Goal: Transaction & Acquisition: Obtain resource

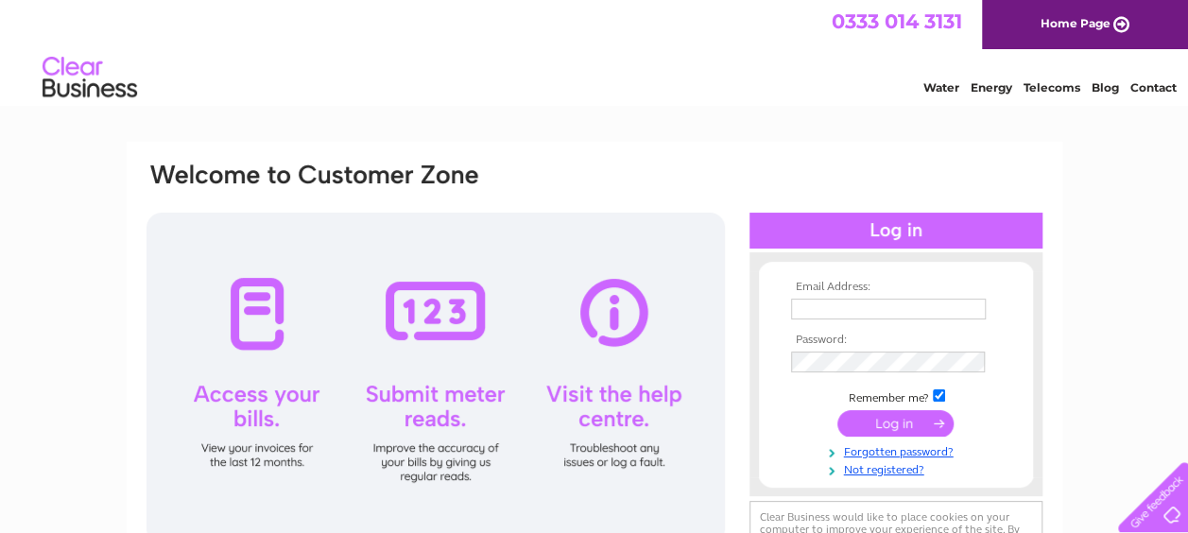
type input "info@muccc.co.uk"
click at [866, 425] on input "submit" at bounding box center [895, 423] width 116 height 26
click at [883, 427] on input "submit" at bounding box center [895, 423] width 116 height 26
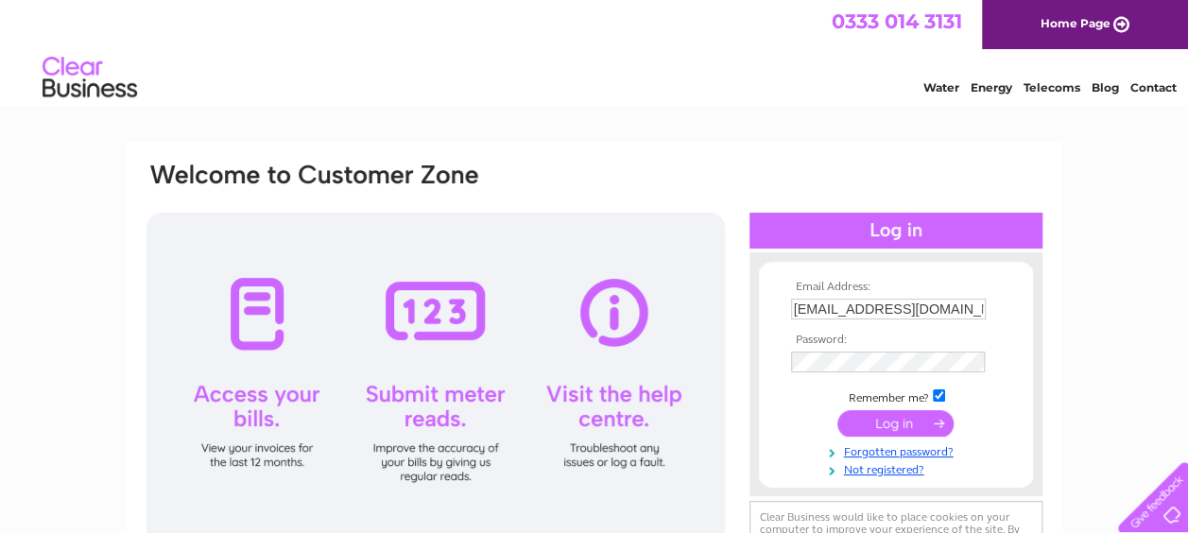
click at [883, 427] on input "submit" at bounding box center [895, 423] width 116 height 26
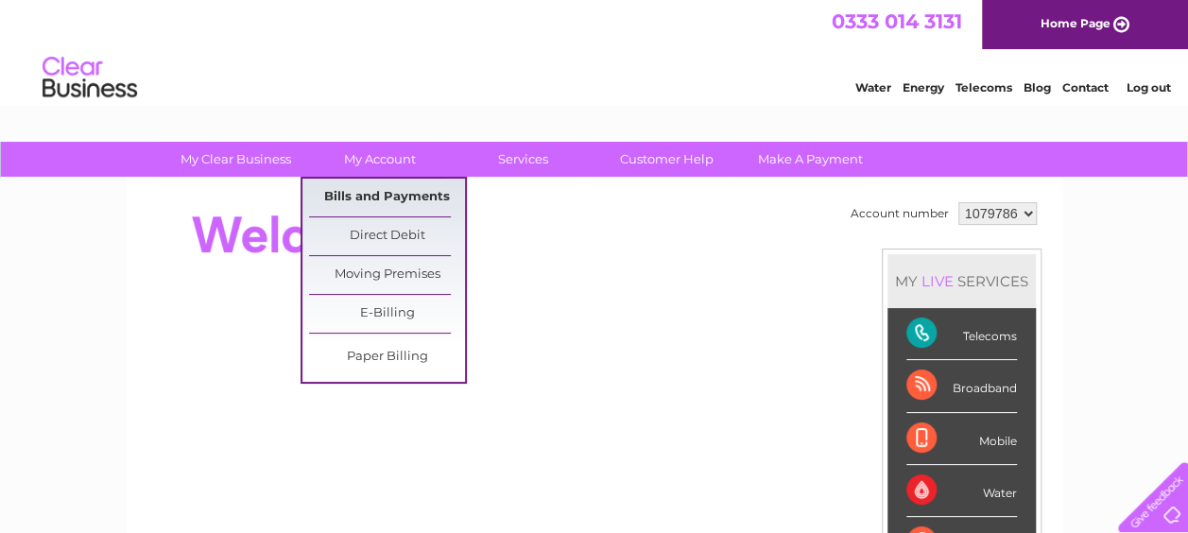
click at [395, 189] on link "Bills and Payments" at bounding box center [387, 198] width 156 height 38
click at [401, 199] on link "Bills and Payments" at bounding box center [387, 198] width 156 height 38
click at [404, 195] on link "Bills and Payments" at bounding box center [387, 198] width 156 height 38
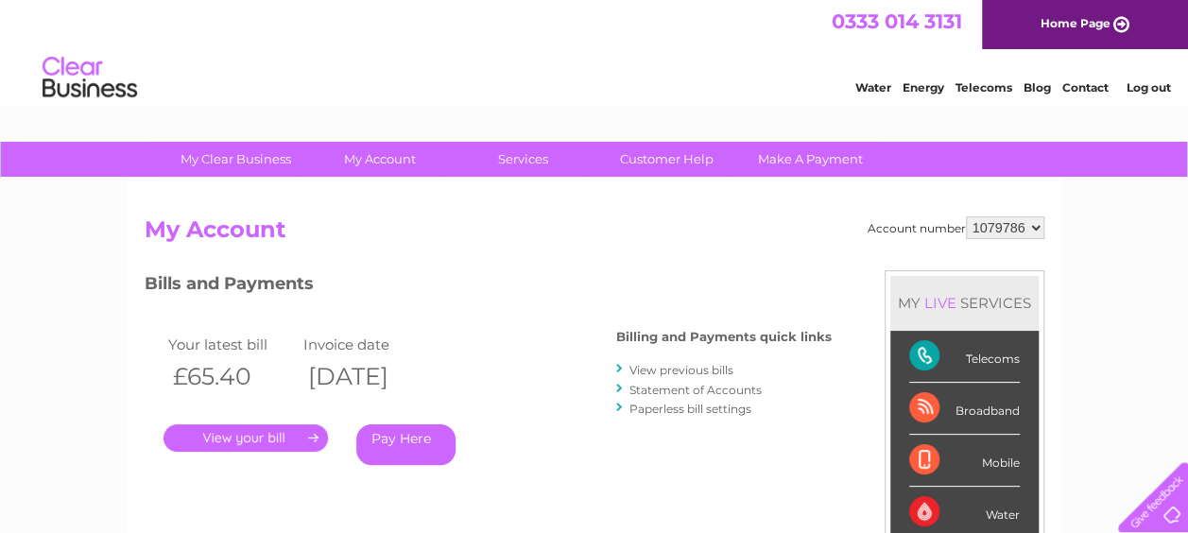
click at [659, 369] on link "View previous bills" at bounding box center [681, 370] width 104 height 14
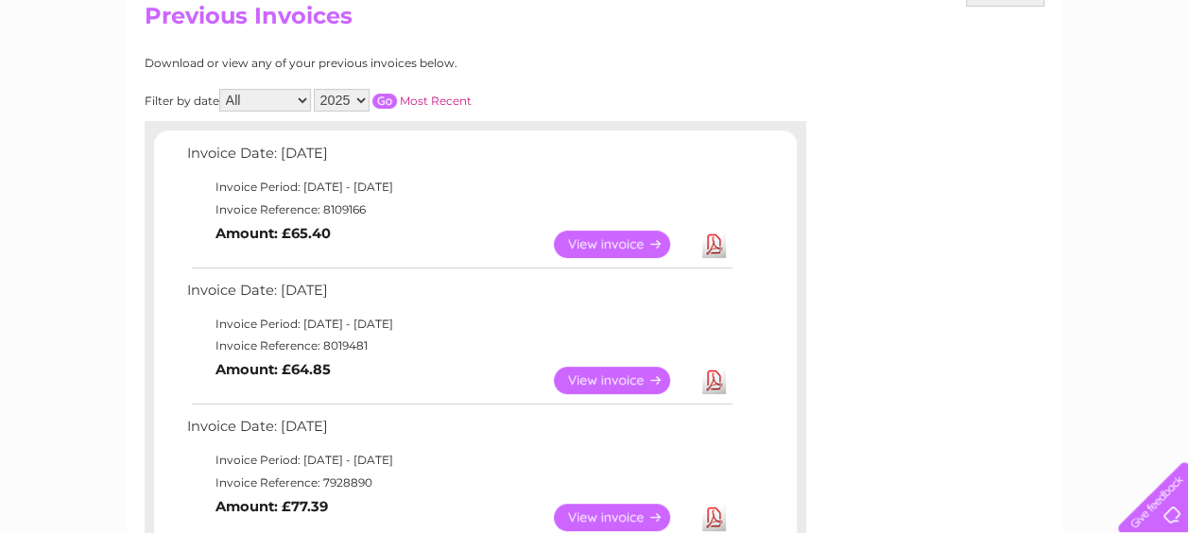
scroll to position [265, 0]
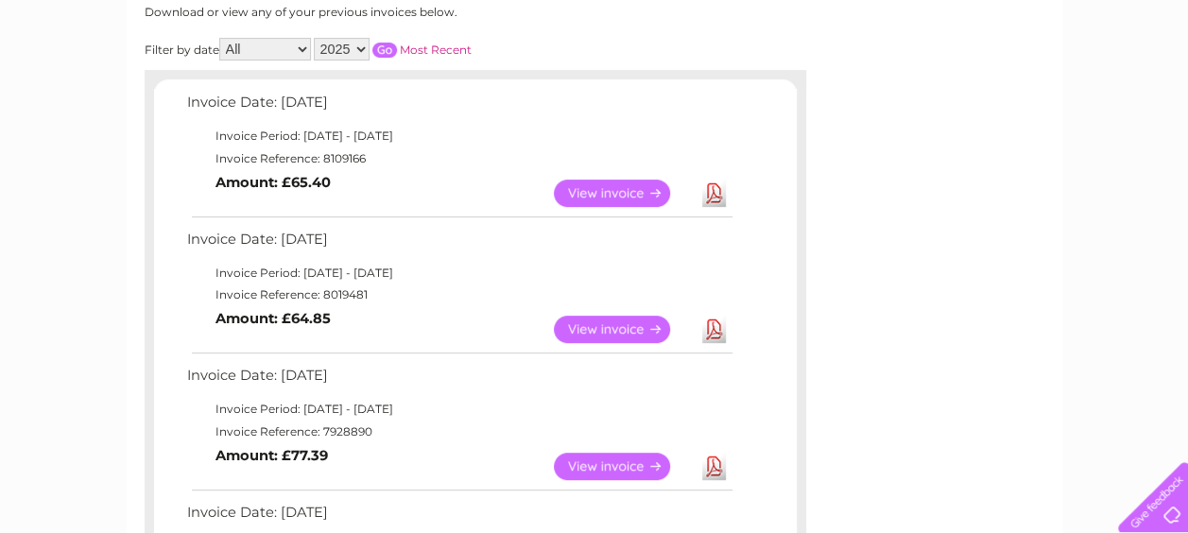
click at [635, 328] on link "View" at bounding box center [623, 329] width 139 height 27
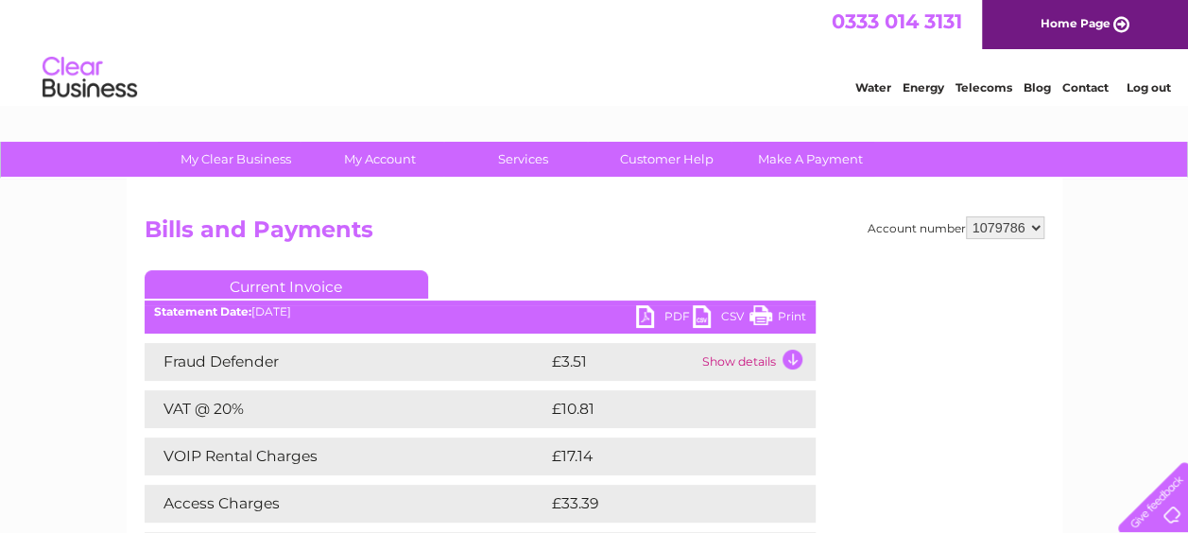
click at [764, 314] on link "Print" at bounding box center [777, 318] width 57 height 27
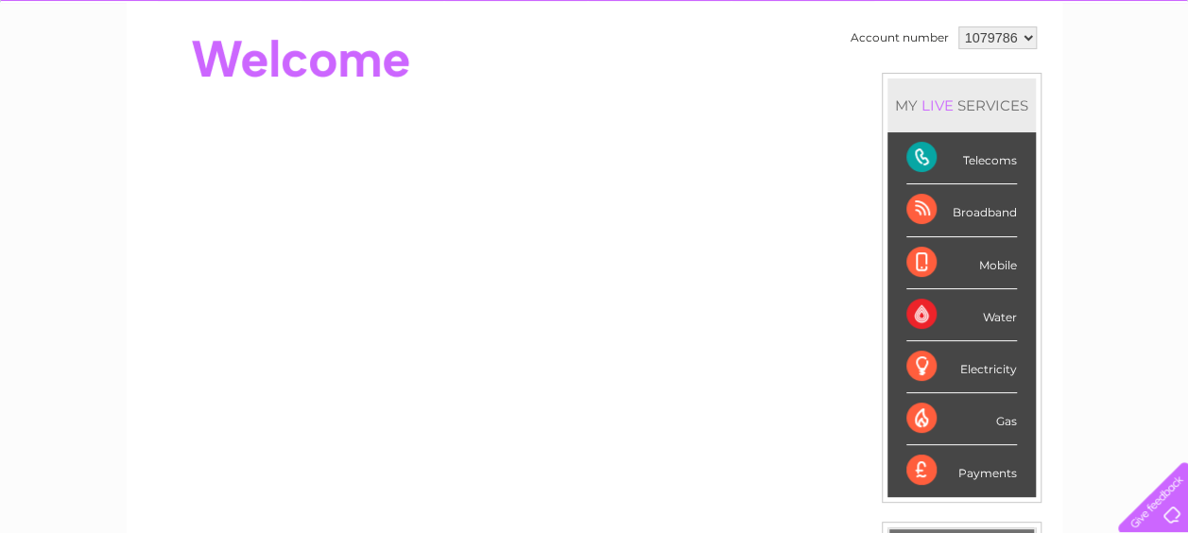
scroll to position [62, 0]
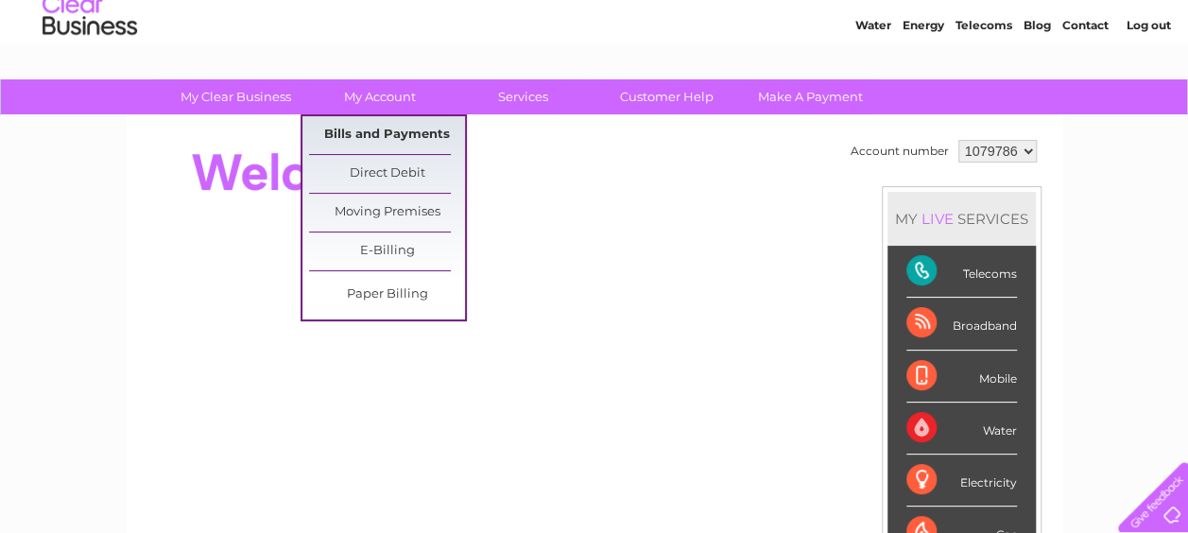
click at [369, 123] on link "Bills and Payments" at bounding box center [387, 135] width 156 height 38
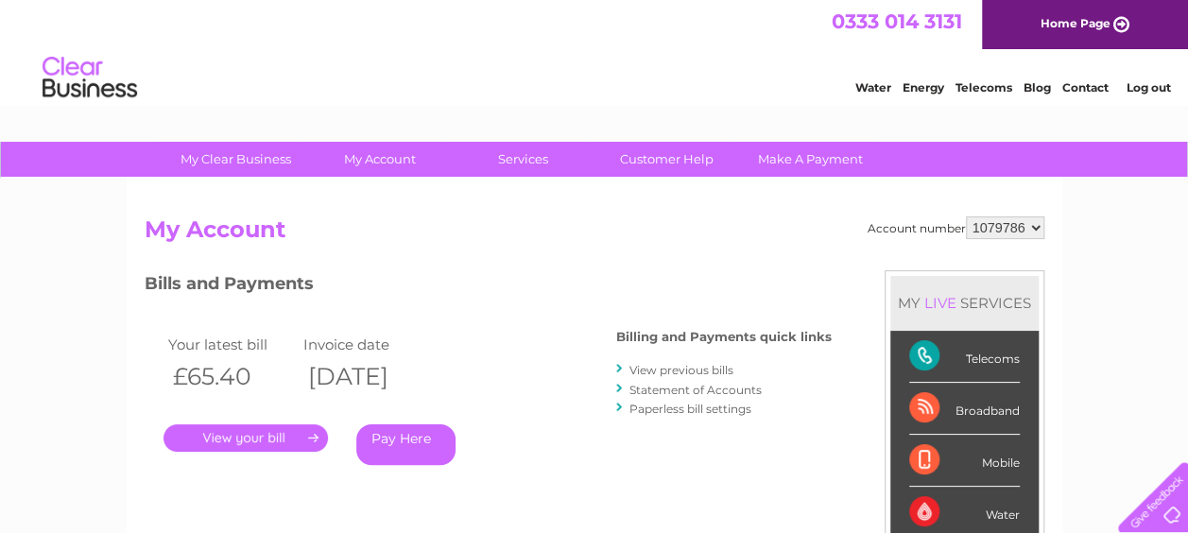
click at [260, 439] on link "." at bounding box center [245, 437] width 164 height 27
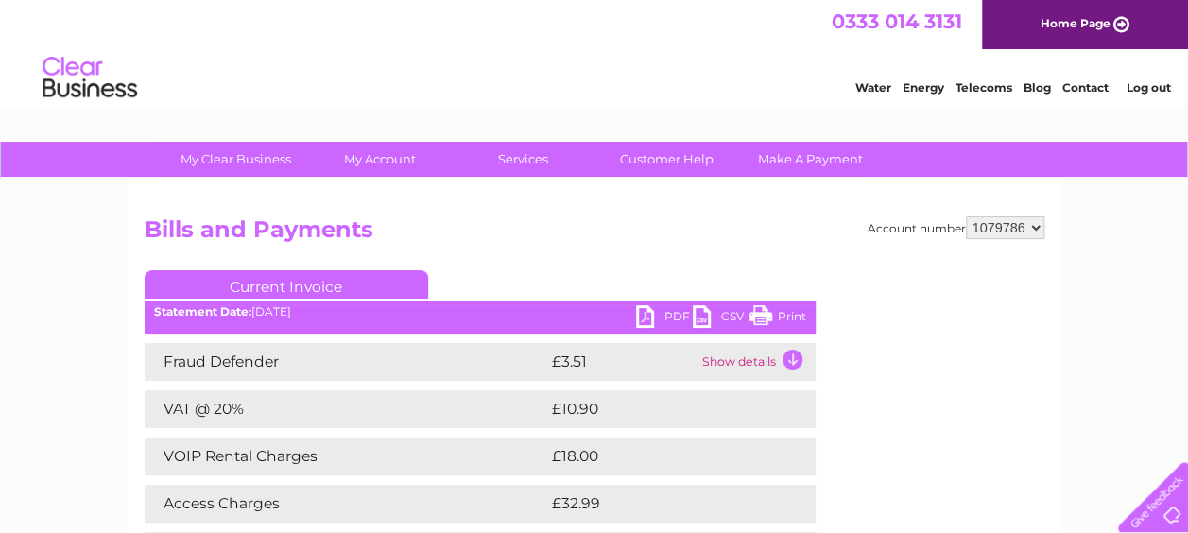
click at [762, 316] on link "Print" at bounding box center [777, 318] width 57 height 27
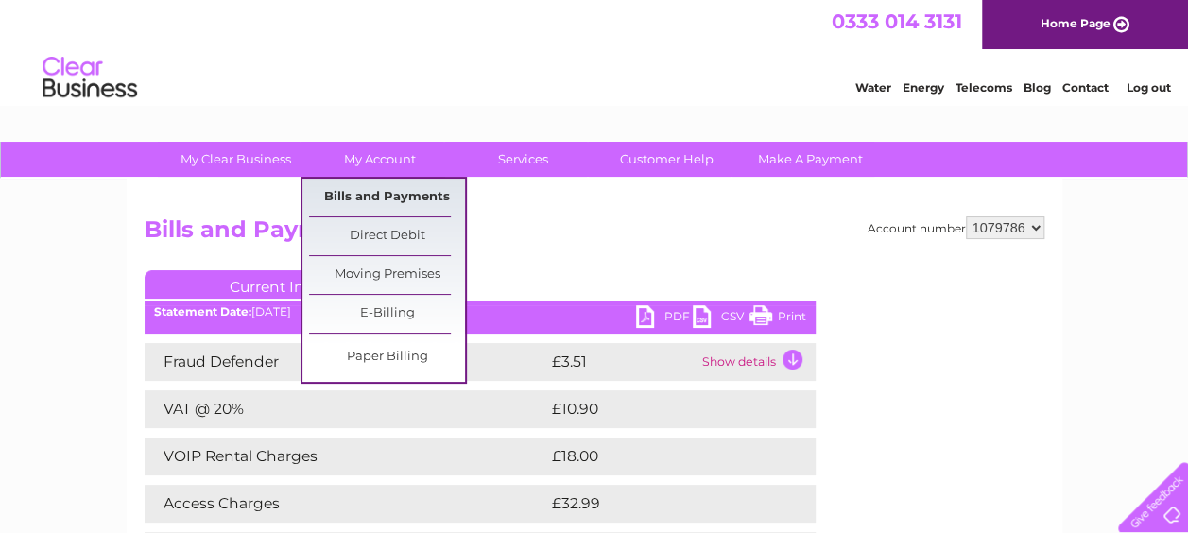
click at [398, 195] on link "Bills and Payments" at bounding box center [387, 198] width 156 height 38
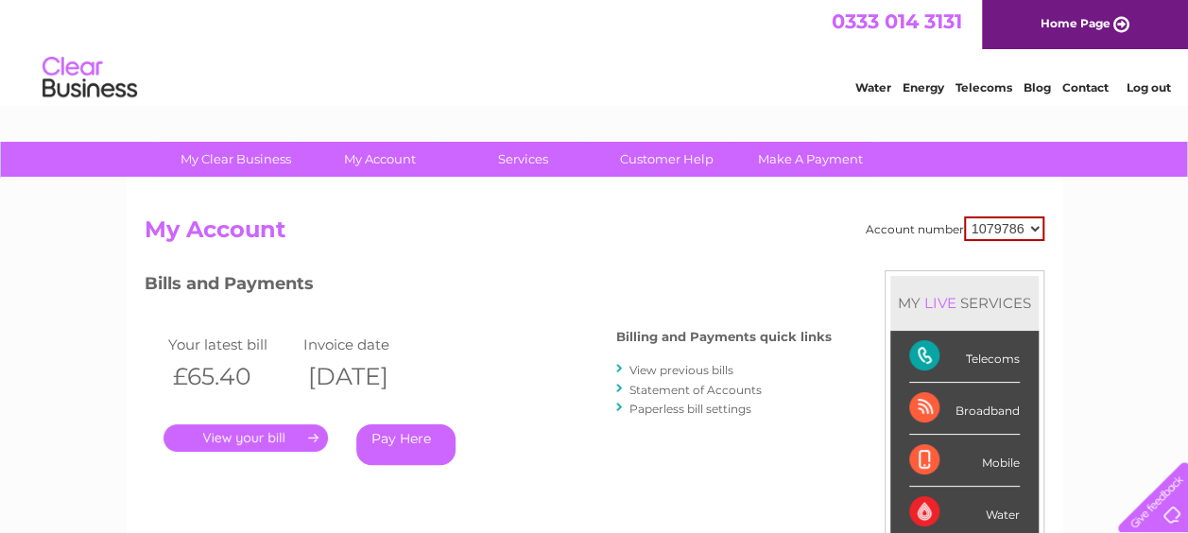
click at [657, 369] on link "View previous bills" at bounding box center [681, 370] width 104 height 14
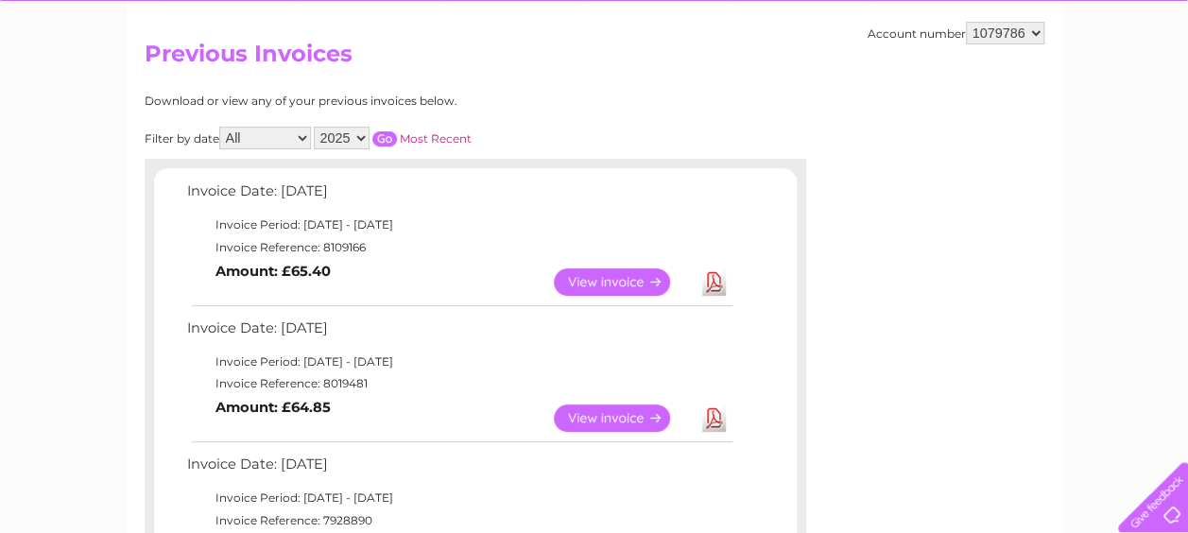
scroll to position [265, 0]
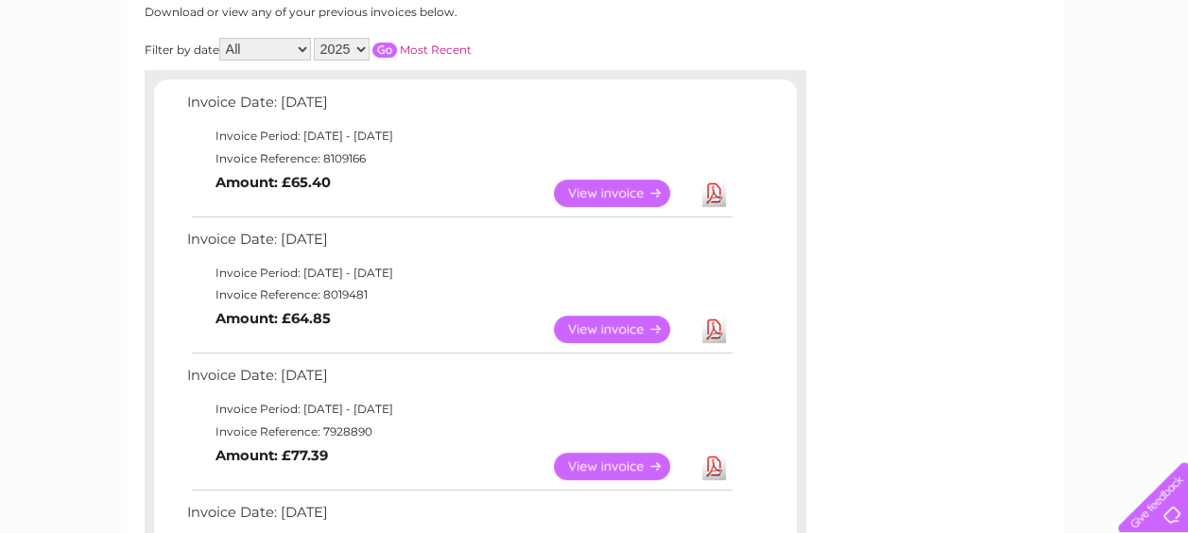
click at [618, 327] on link "View" at bounding box center [623, 329] width 139 height 27
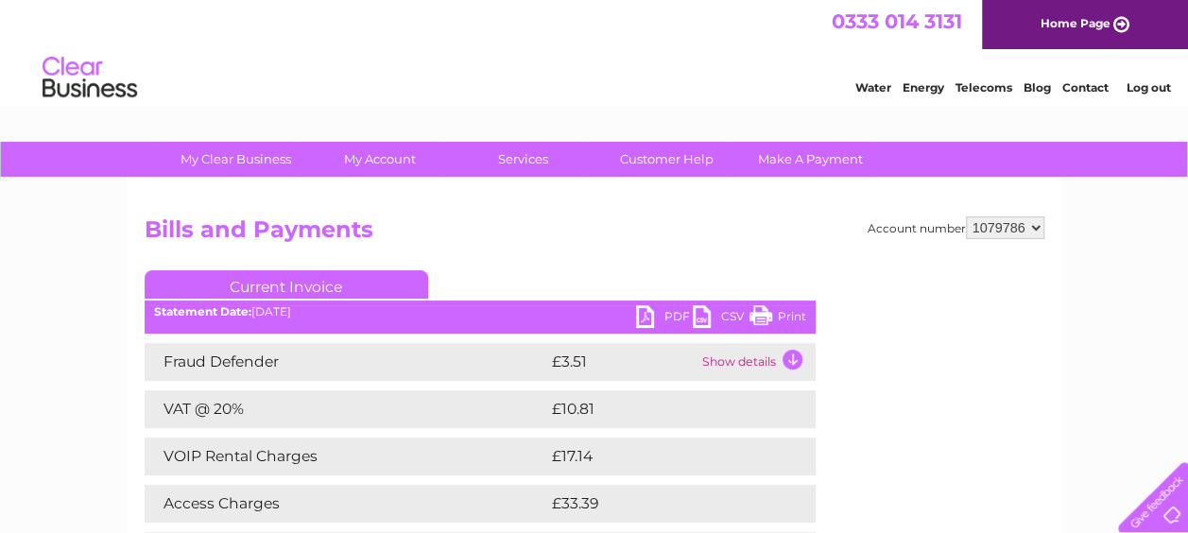
click at [618, 327] on div "PDF CSV Print Statement Date: [DATE]" at bounding box center [480, 319] width 671 height 28
click at [758, 314] on link "Print" at bounding box center [777, 318] width 57 height 27
